Goal: Information Seeking & Learning: Learn about a topic

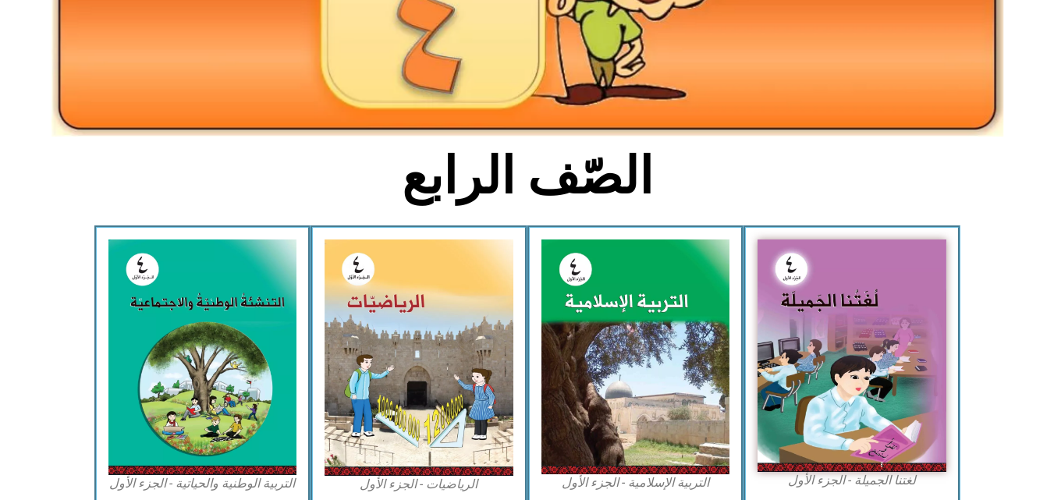
scroll to position [283, 0]
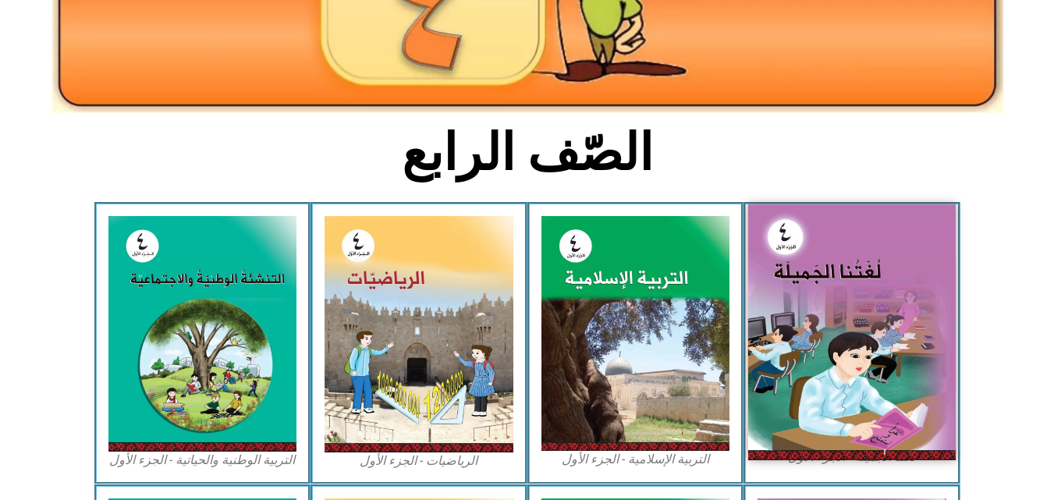
click at [826, 278] on img at bounding box center [852, 331] width 208 height 255
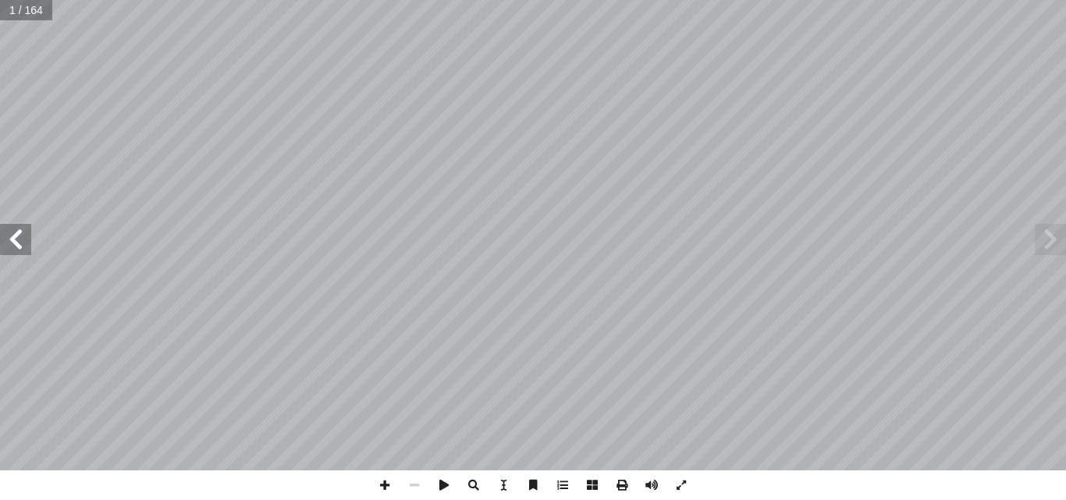
click at [27, 245] on span at bounding box center [15, 239] width 31 height 31
click at [17, 249] on span at bounding box center [15, 239] width 31 height 31
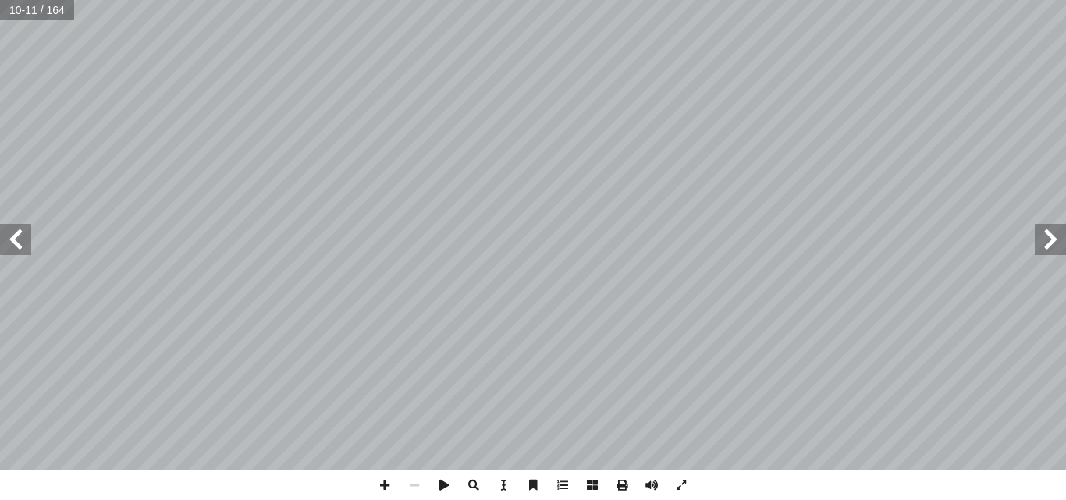
click at [30, 250] on span at bounding box center [15, 239] width 31 height 31
click at [22, 244] on span at bounding box center [15, 239] width 31 height 31
click at [1048, 251] on span at bounding box center [1050, 239] width 31 height 31
